Goal: Obtain resource: Download file/media

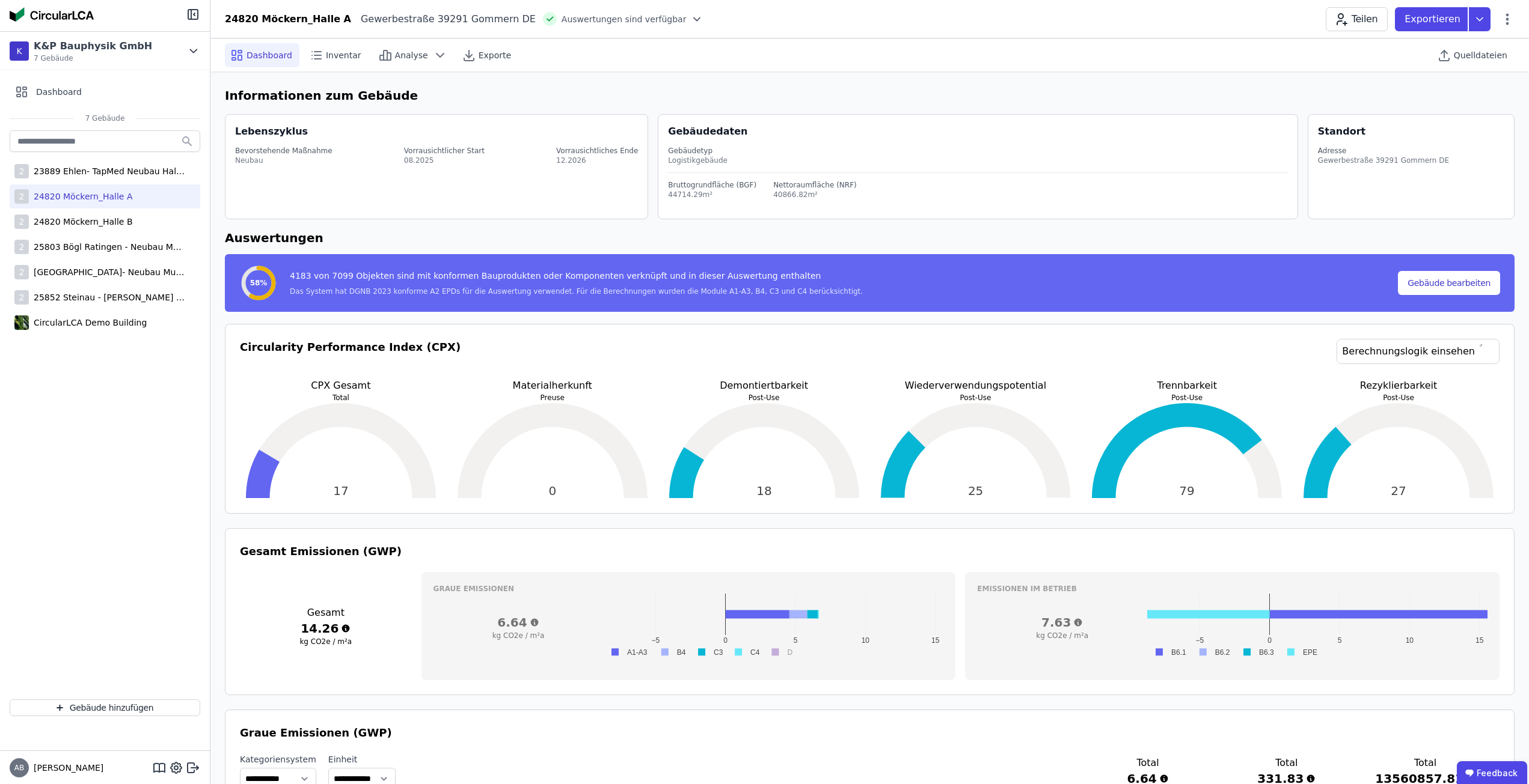
select select "*"
click at [107, 224] on div "24820 Möckern_Halle B" at bounding box center [81, 222] width 104 height 12
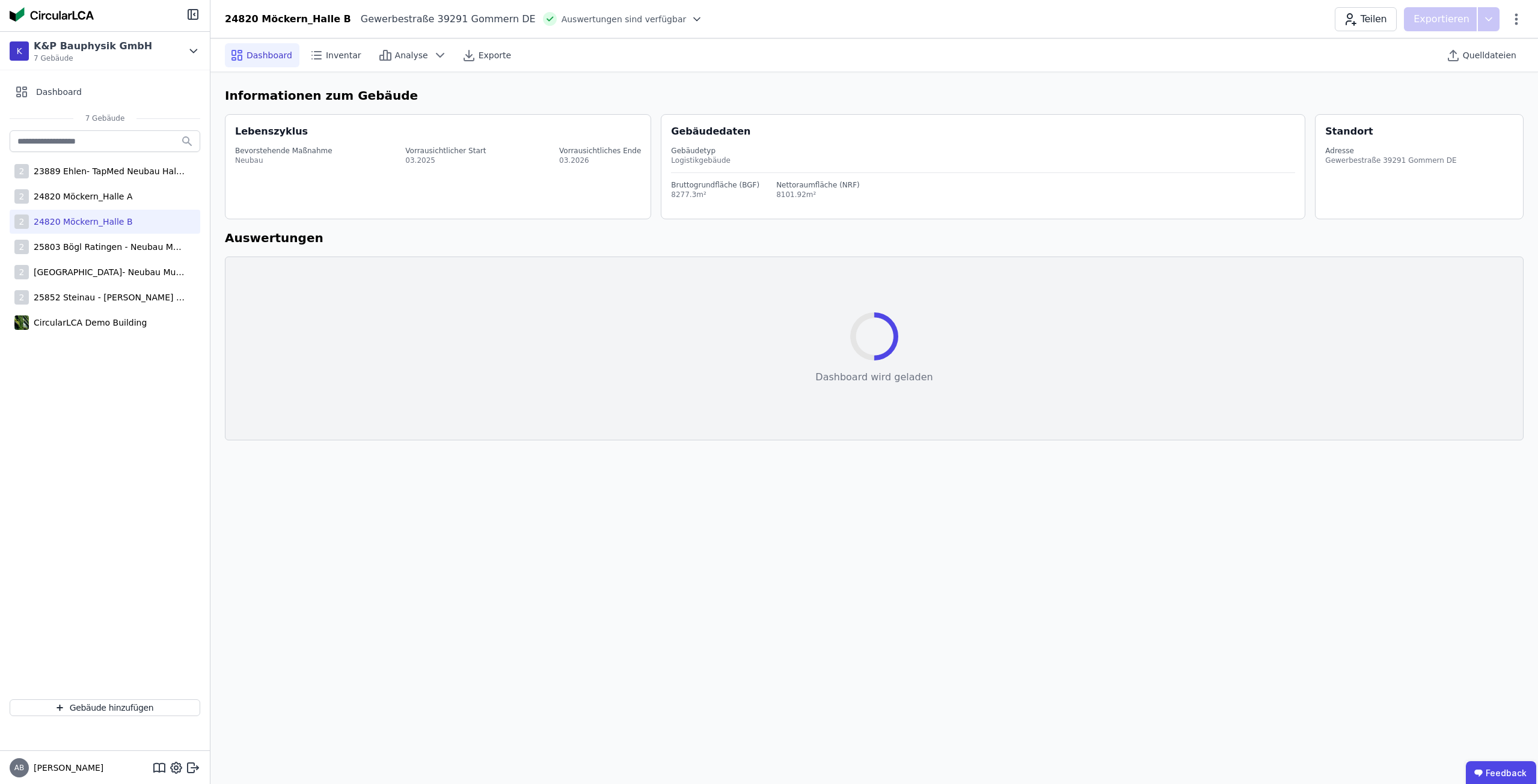
select select "*"
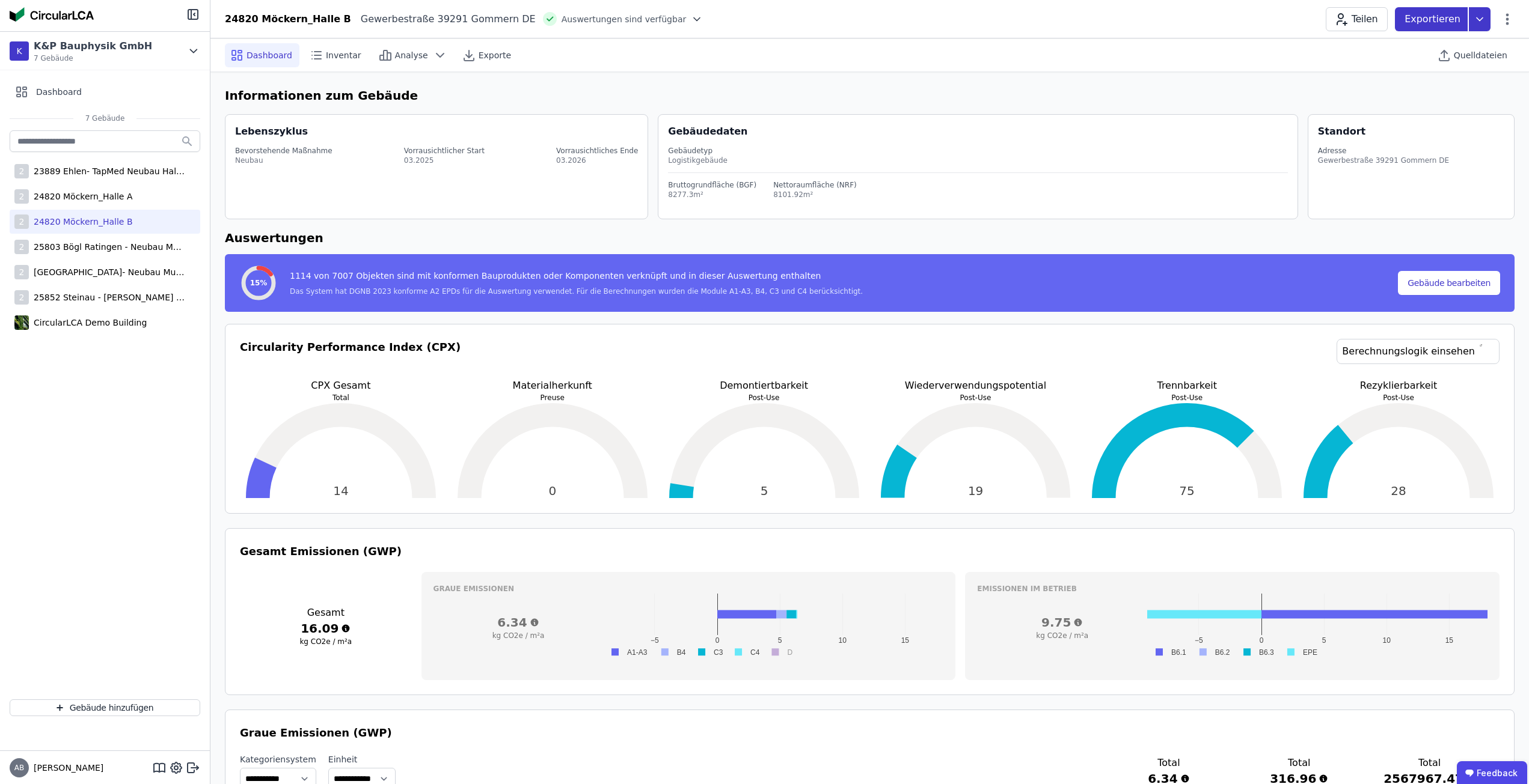
click at [1483, 26] on icon at bounding box center [1479, 19] width 21 height 24
click at [1378, 66] on div "Inventar exportieren" at bounding box center [1341, 69] width 87 height 12
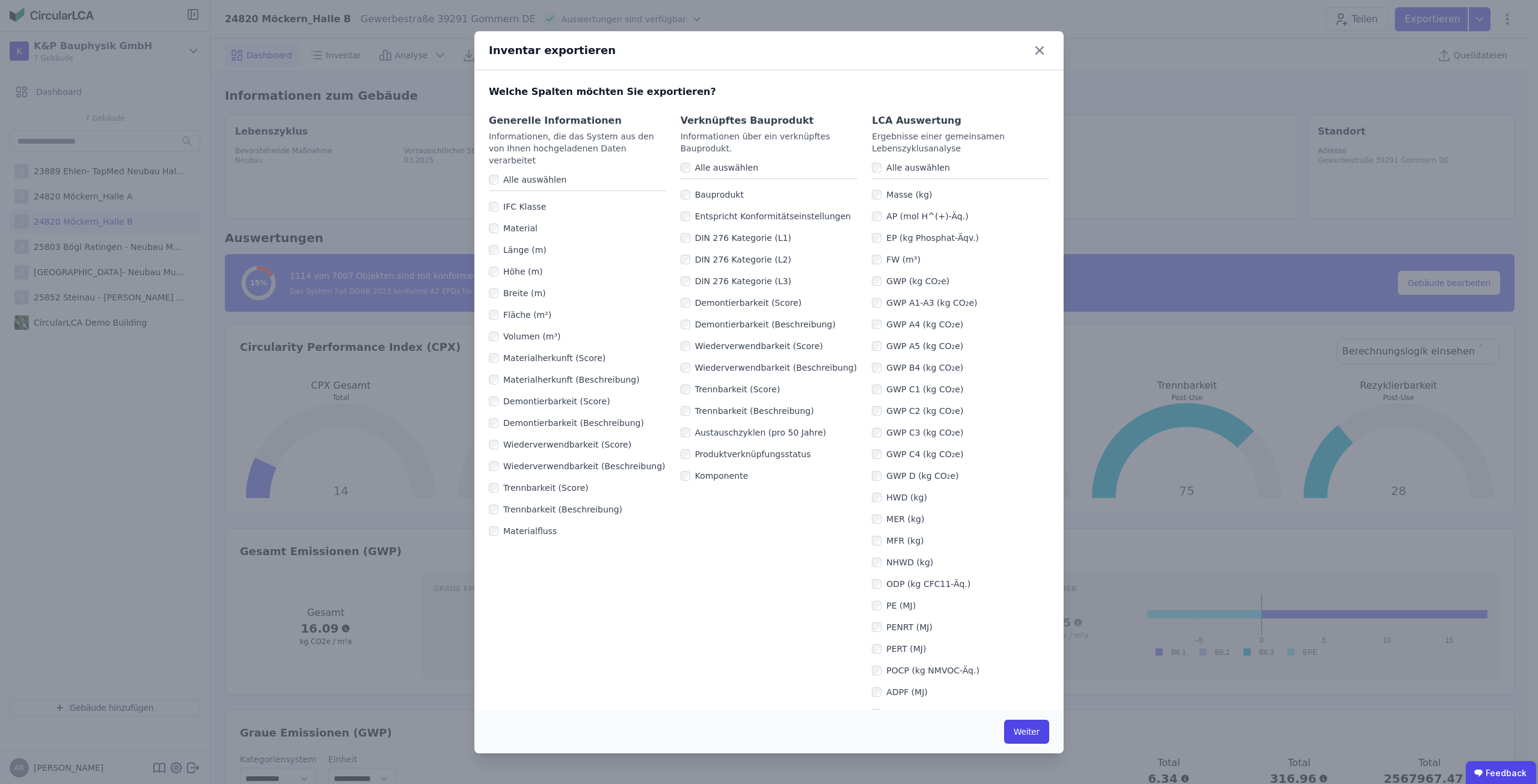
click at [696, 473] on label "Komponente" at bounding box center [720, 476] width 58 height 12
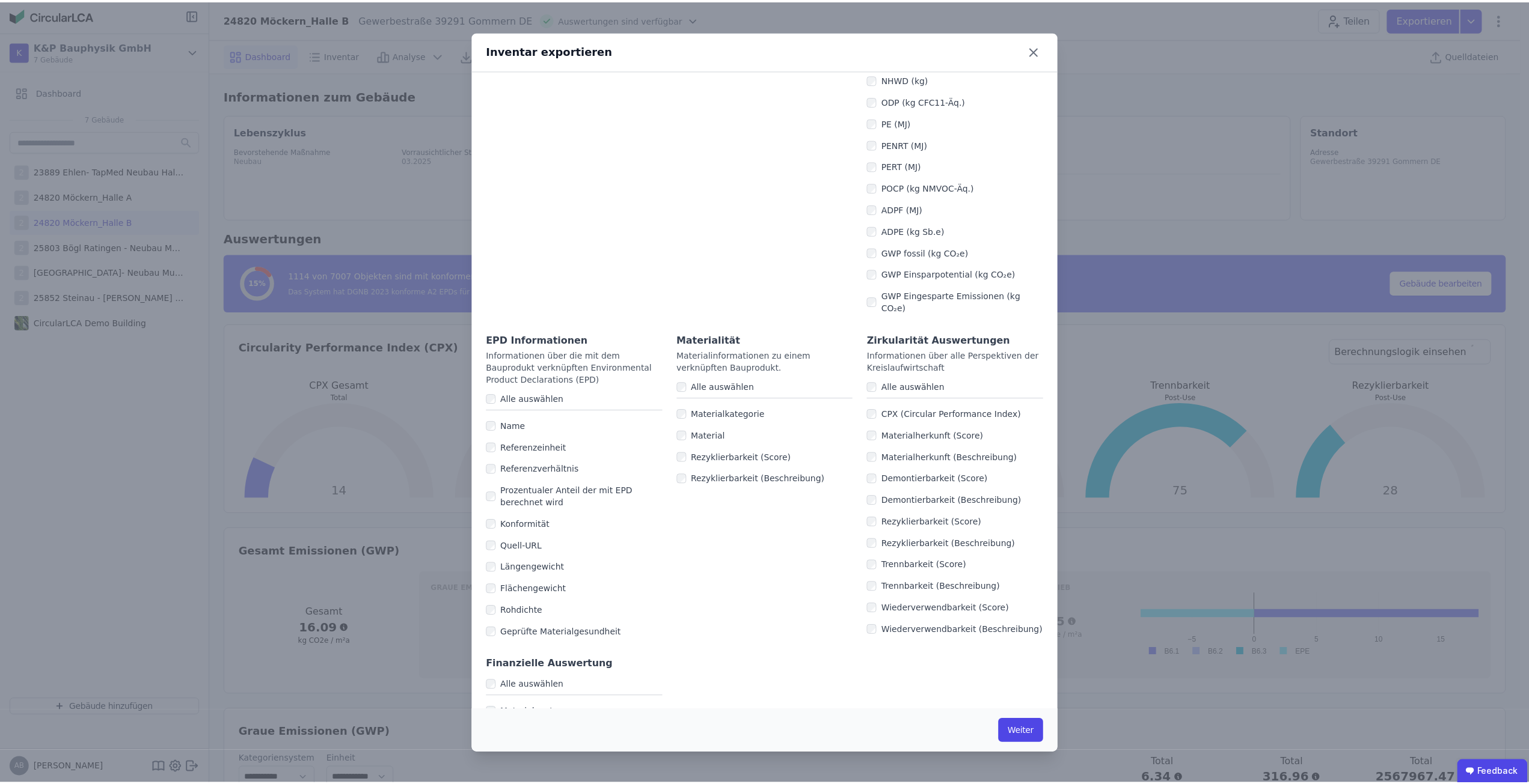
scroll to position [499, 0]
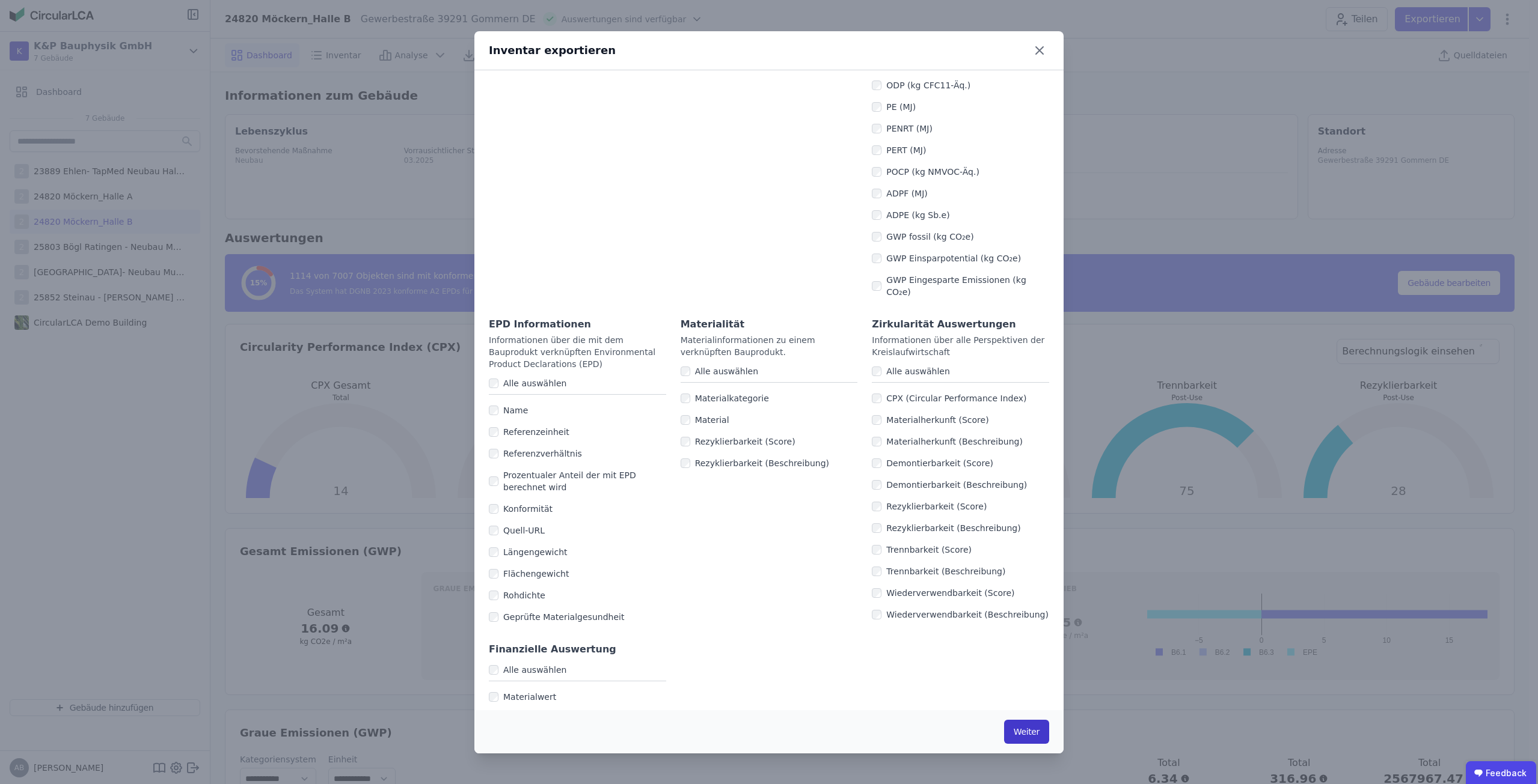
click at [1028, 726] on button "Weiter" at bounding box center [1026, 732] width 45 height 24
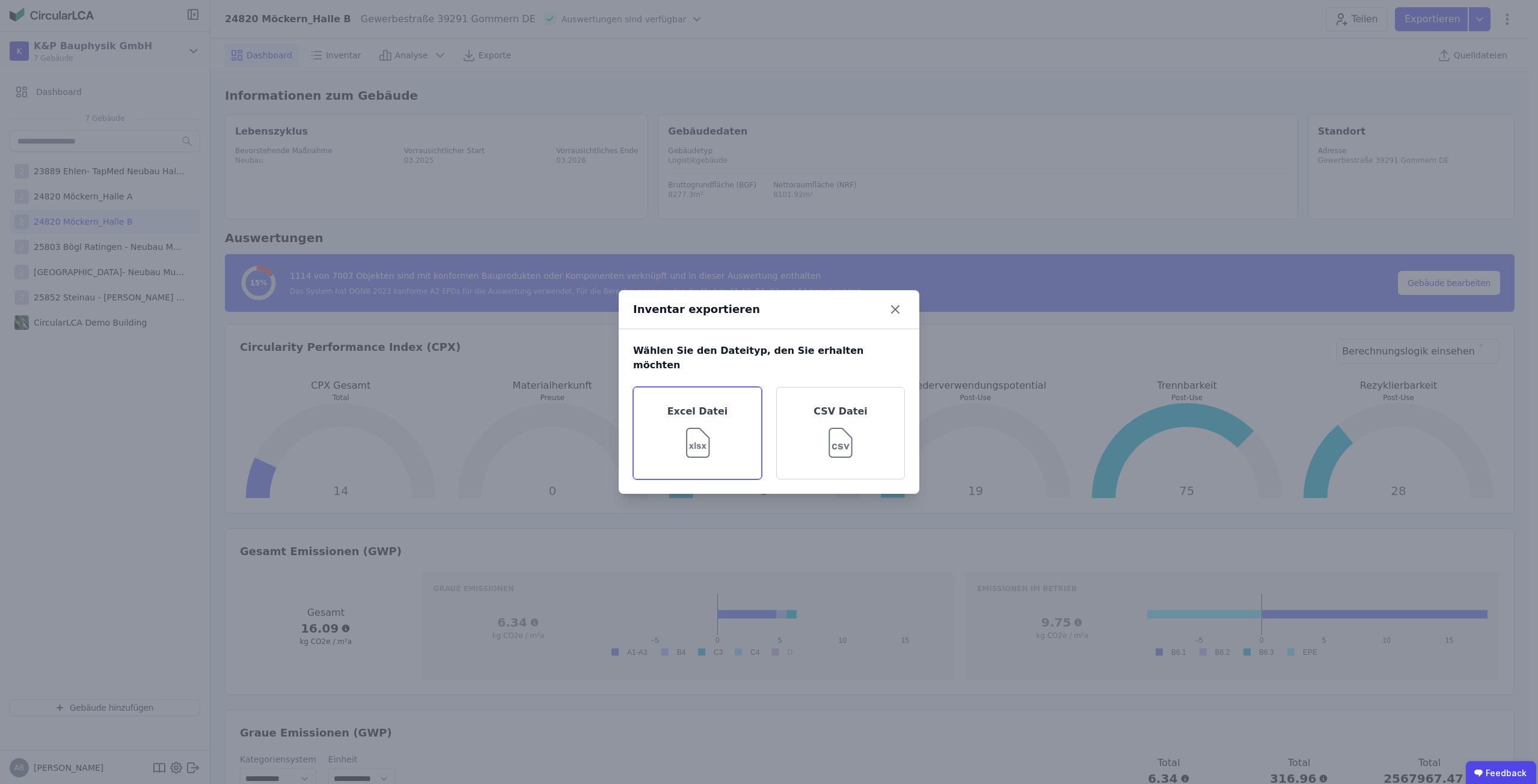
click at [696, 430] on img at bounding box center [698, 440] width 39 height 43
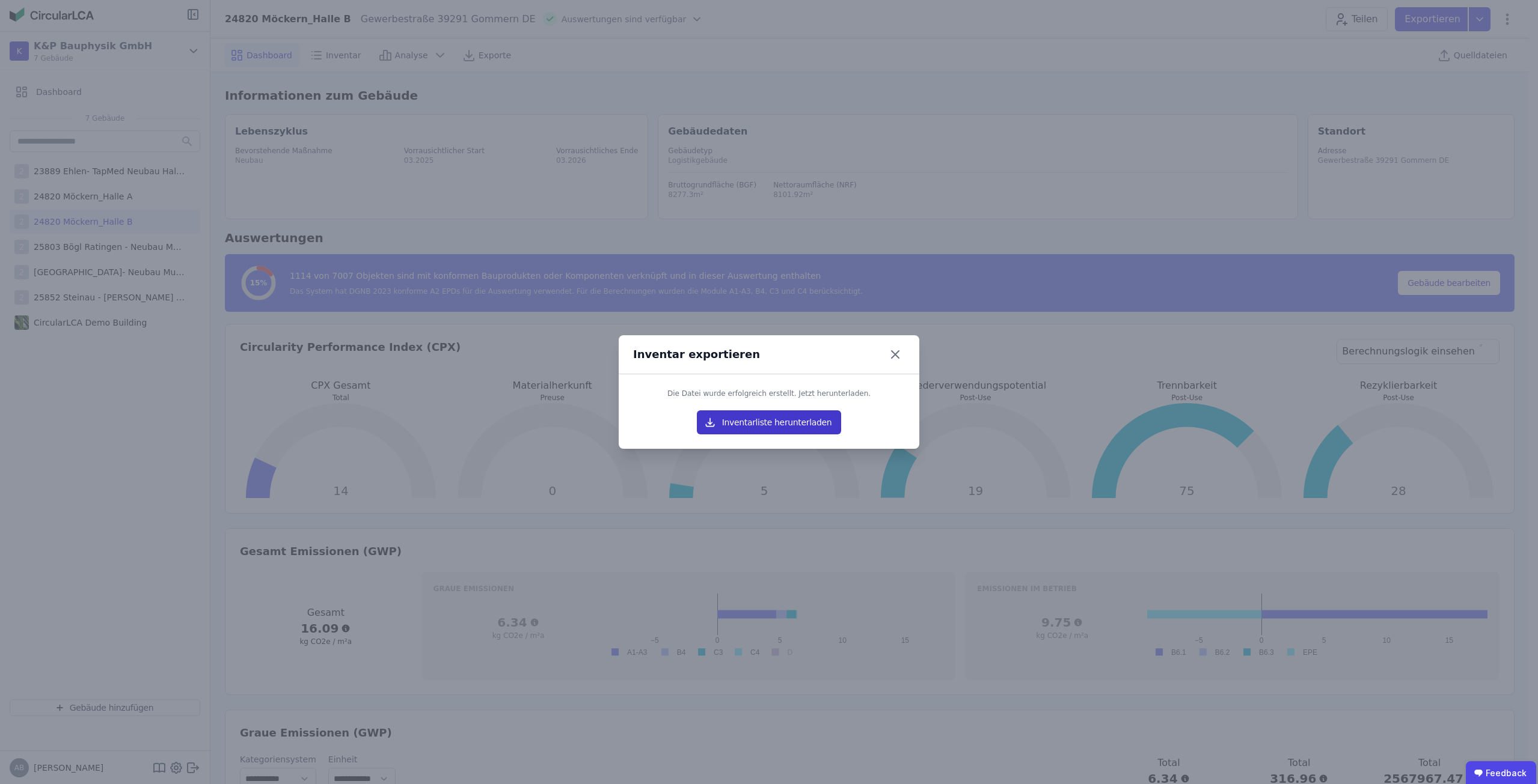
click at [769, 411] on button "Inventarliste herunterladen" at bounding box center [769, 422] width 144 height 24
click at [895, 354] on icon at bounding box center [895, 355] width 7 height 7
